Goal: Transaction & Acquisition: Purchase product/service

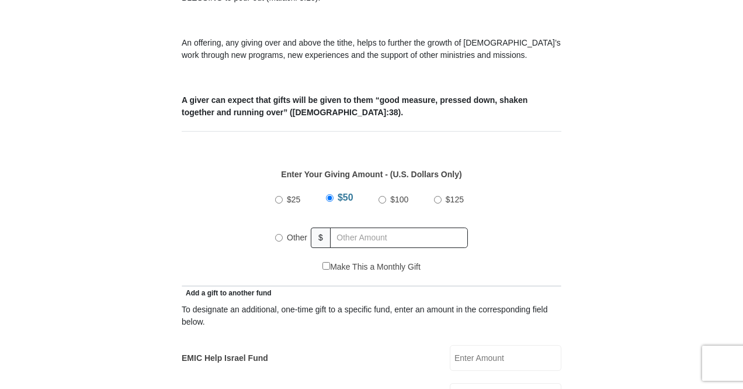
scroll to position [418, 0]
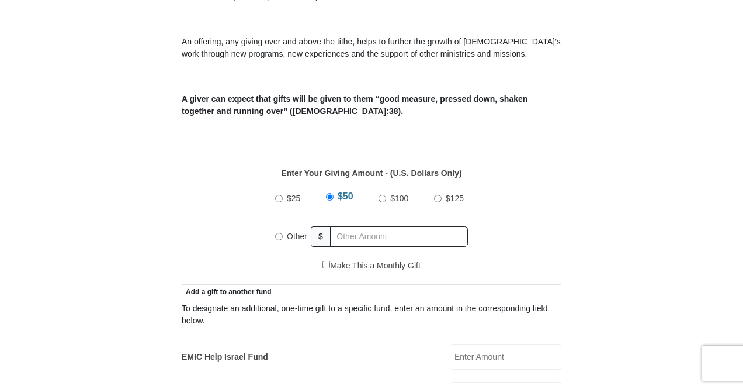
click at [278, 233] on input "Other" at bounding box center [279, 237] width 8 height 8
radio input "true"
click at [182, 259] on div "Make This a Monthly Gift" at bounding box center [372, 271] width 380 height 25
type input "35.00"
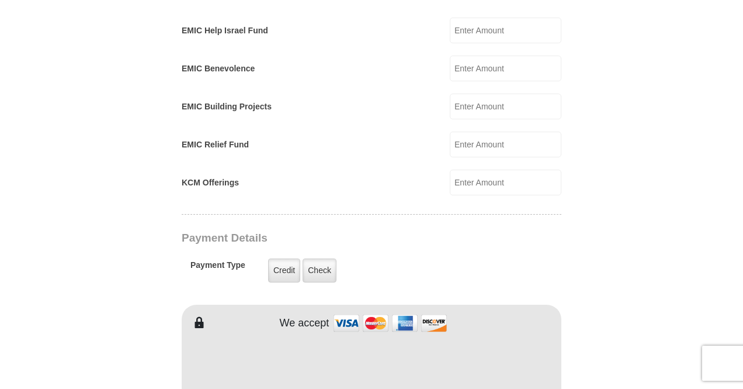
scroll to position [782, 0]
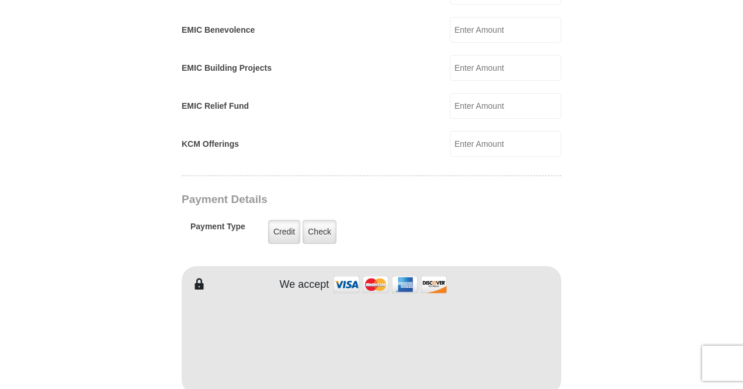
click at [104, 189] on form "[GEOGRAPHIC_DATA][DEMOGRAPHIC_DATA] Online Giving Because of gifts like yours, …" at bounding box center [372, 118] width 666 height 1709
type input "[PERSON_NAME]"
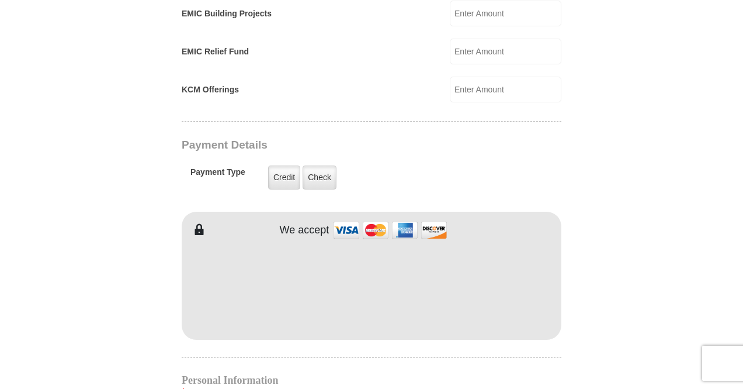
scroll to position [849, 0]
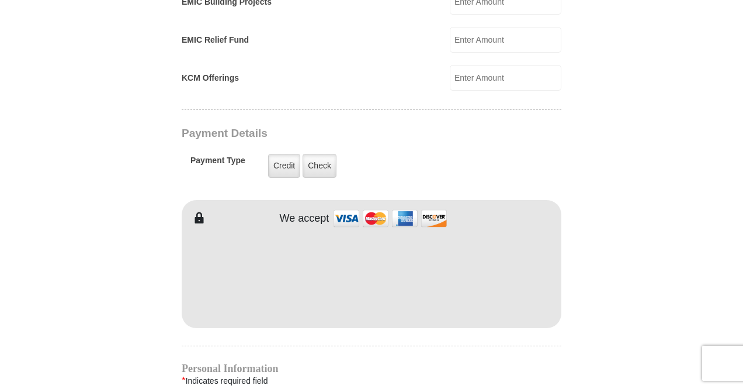
click at [595, 252] on form "[GEOGRAPHIC_DATA][DEMOGRAPHIC_DATA] Online Giving Because of gifts like yours, …" at bounding box center [372, 52] width 666 height 1709
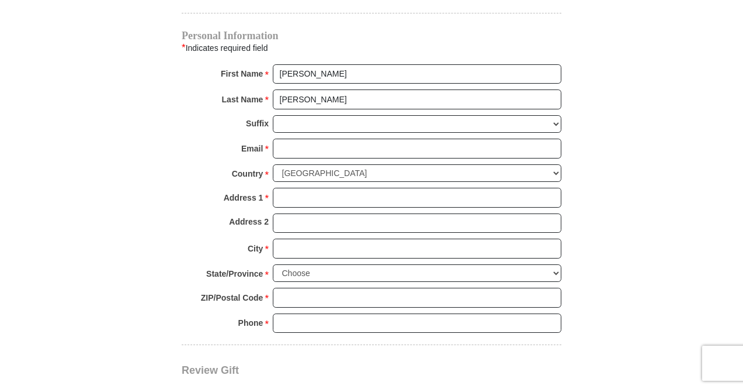
scroll to position [1185, 0]
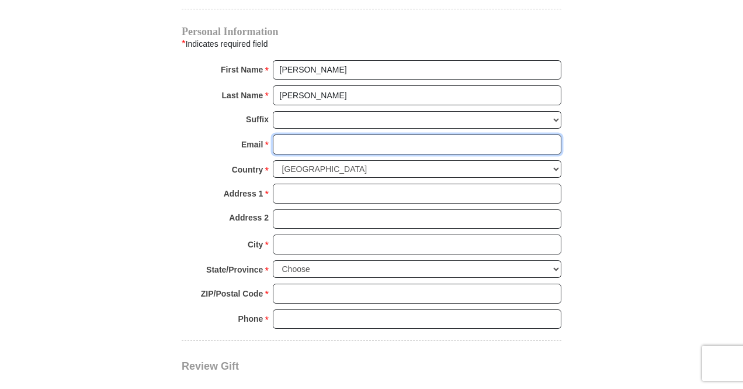
click at [378, 134] on input "Email *" at bounding box center [417, 144] width 289 height 20
type input "[EMAIL_ADDRESS][DOMAIN_NAME]"
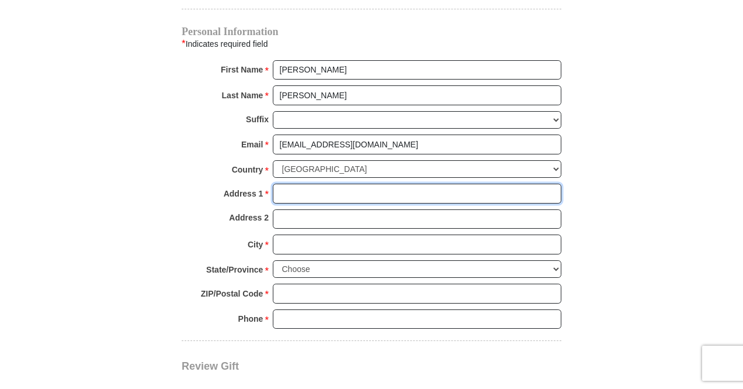
type input "[STREET_ADDRESS]"
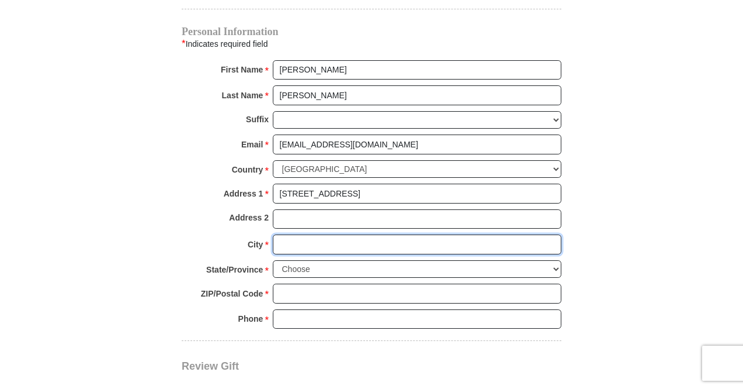
type input "SPOKANE"
select select "WA"
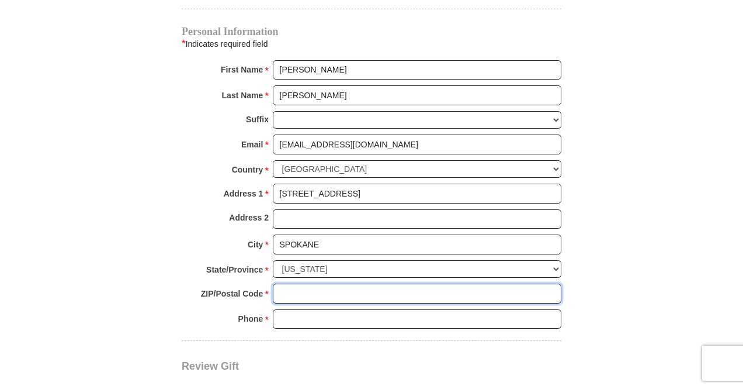
type input "99202"
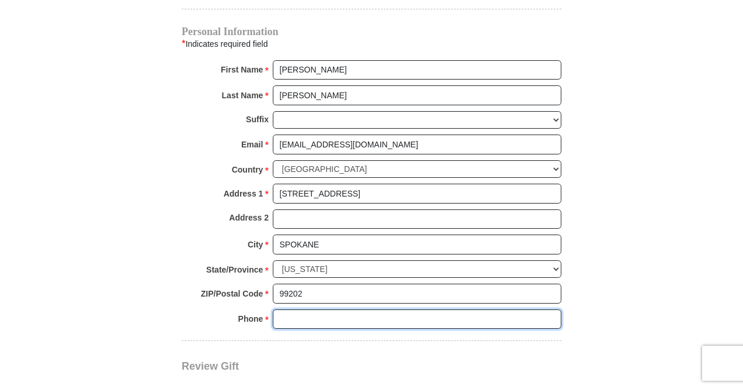
click at [426, 309] on input "Phone * *" at bounding box center [417, 319] width 289 height 20
type input "5099953273"
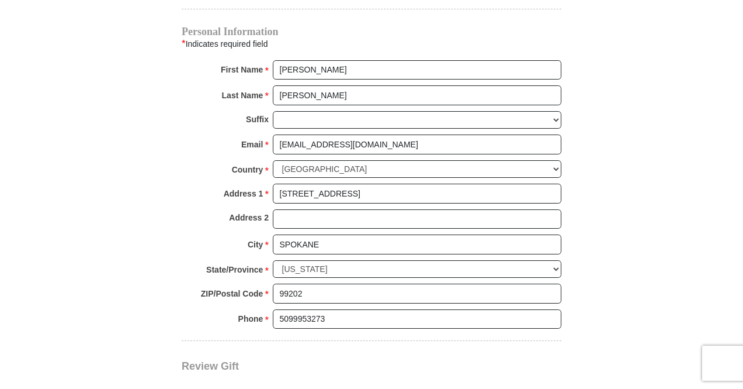
click at [402, 341] on div "Review Gift Your monthly donation will start on the first occurrence on your se…" at bounding box center [372, 387] width 380 height 92
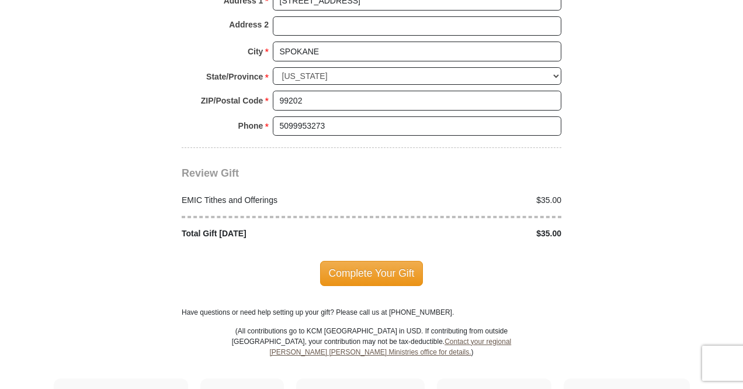
scroll to position [1381, 0]
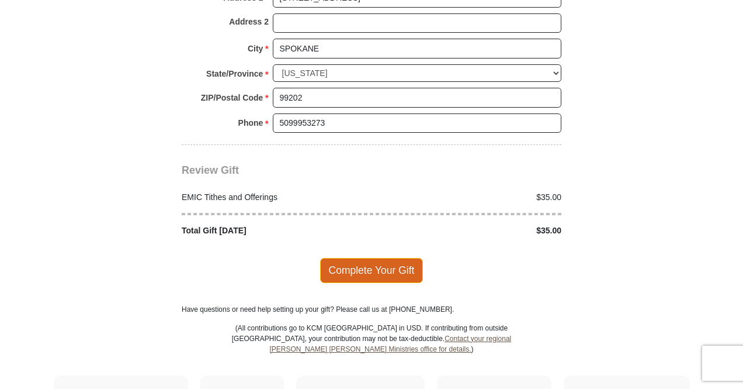
click at [375, 258] on span "Complete Your Gift" at bounding box center [371, 270] width 103 height 25
